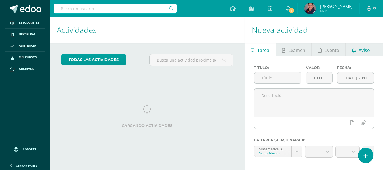
click at [357, 49] on link "Aviso" at bounding box center [360, 50] width 30 height 14
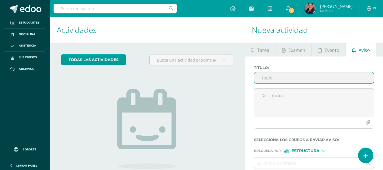
click at [269, 75] on input "Titulo :" at bounding box center [313, 77] width 119 height 11
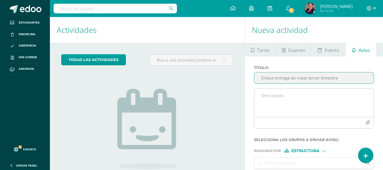
type input "Enlace entrega de notas tercer bimestre"
click at [262, 96] on textarea at bounding box center [313, 102] width 119 height 28
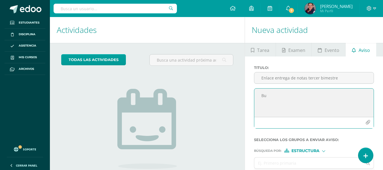
type textarea "B"
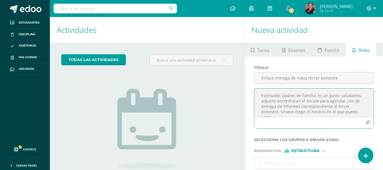
scroll to position [3, 0]
paste textarea "[URL][DOMAIN_NAME]"
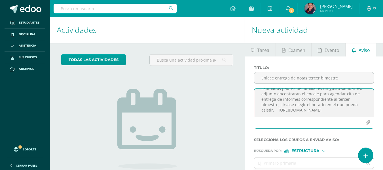
scroll to position [24, 0]
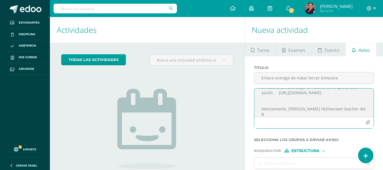
click at [316, 114] on textarea "Estimados padres de familia, es un gusto saludarles, adjunto encontraran el enc…" at bounding box center [313, 102] width 119 height 28
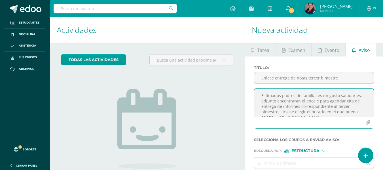
scroll to position [29, 0]
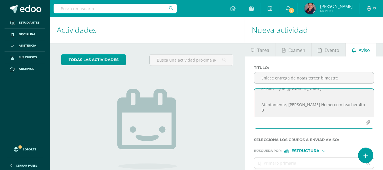
drag, startPoint x: 261, startPoint y: 95, endPoint x: 361, endPoint y: 109, distance: 100.4
click at [361, 109] on textarea "Estimados padres de familia, es un gusto saludarles, adjunto encontraran el enc…" at bounding box center [313, 102] width 119 height 28
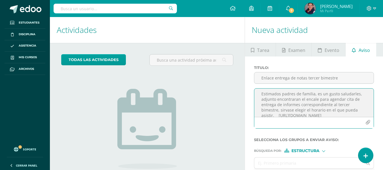
scroll to position [0, 0]
click at [299, 101] on textarea "Estimados padres de familia, es un gusto saludarles, adjunto encontraran el enc…" at bounding box center [313, 102] width 119 height 28
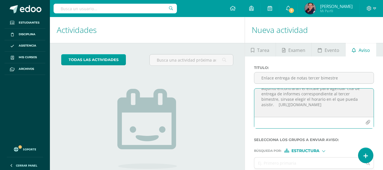
scroll to position [14, 0]
click at [283, 96] on textarea "Estimados padres de familia, es un gusto saludarles, adjunto encontrarán el enc…" at bounding box center [313, 102] width 119 height 28
click at [279, 100] on textarea "Estimados padres de familia, es un gusto saludarles, adjunto encontrarán el enc…" at bounding box center [313, 102] width 119 height 28
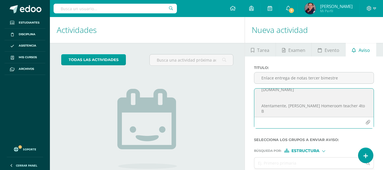
scroll to position [34, 0]
type textarea "Estimados padres de familia, es un gusto saludarles, adjunto encontrarán el enc…"
click at [321, 149] on div "Estructura" at bounding box center [305, 150] width 42 height 4
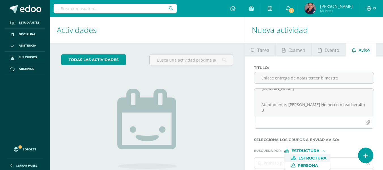
click at [322, 160] on span "Estructura" at bounding box center [312, 157] width 28 height 3
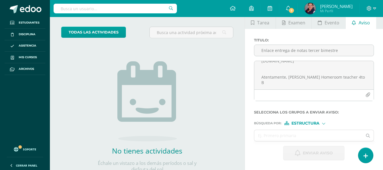
scroll to position [28, 0]
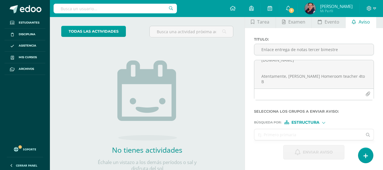
click at [308, 130] on input "text" at bounding box center [308, 134] width 108 height 11
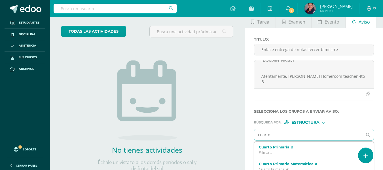
type input "cuarto"
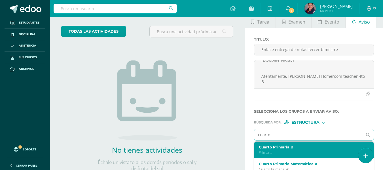
click at [306, 151] on p "Primaria" at bounding box center [312, 152] width 106 height 5
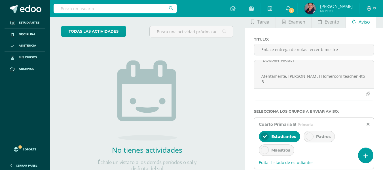
click at [313, 136] on div "Padres" at bounding box center [318, 136] width 31 height 11
click at [264, 136] on icon at bounding box center [265, 136] width 4 height 4
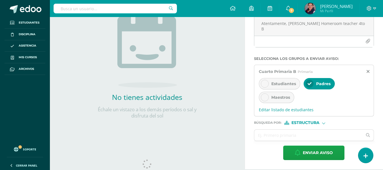
scroll to position [96, 0]
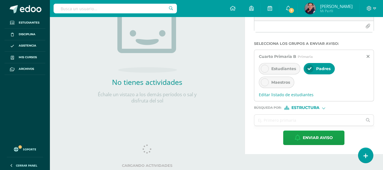
click at [324, 107] on div at bounding box center [323, 107] width 3 height 3
click at [315, 122] on span "Persona" at bounding box center [307, 122] width 20 height 3
click at [283, 119] on input "text" at bounding box center [308, 119] width 108 height 11
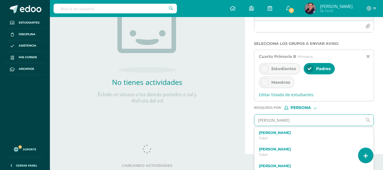
type input "[PERSON_NAME]"
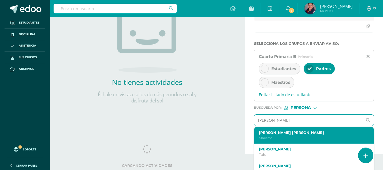
click at [292, 134] on label "[PERSON_NAME] [PERSON_NAME]" at bounding box center [312, 132] width 106 height 4
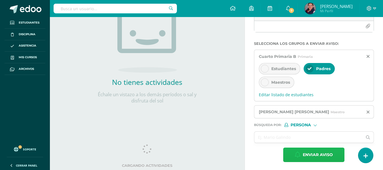
click at [313, 157] on span "Enviar aviso" at bounding box center [318, 155] width 30 height 14
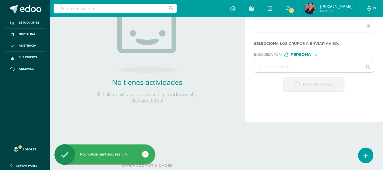
scroll to position [0, 0]
